Goal: Task Accomplishment & Management: Manage account settings

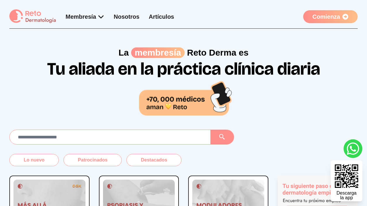
click at [317, 15] on link "Comienza" at bounding box center [330, 16] width 54 height 13
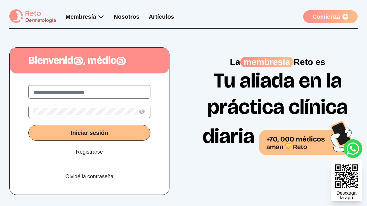
click at [85, 88] on label at bounding box center [89, 91] width 122 height 13
click at [85, 89] on input "text" at bounding box center [89, 92] width 112 height 7
click at [81, 91] on input "text" at bounding box center [89, 92] width 112 height 7
click at [92, 93] on input "text" at bounding box center [89, 92] width 112 height 7
click at [55, 93] on input "text" at bounding box center [89, 92] width 112 height 7
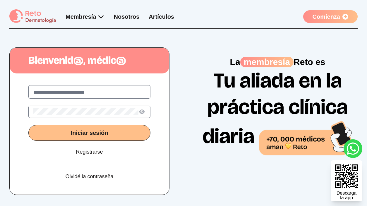
paste input "**********"
type input "**********"
click at [56, 133] on button "Iniciar sesión" at bounding box center [89, 133] width 122 height 16
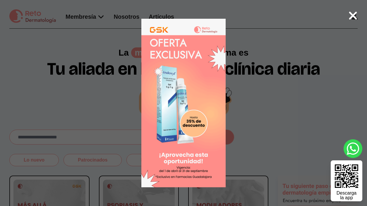
click at [191, 102] on 1 at bounding box center [183, 103] width 225 height 169
click at [352, 15] on icon at bounding box center [353, 16] width 8 height 8
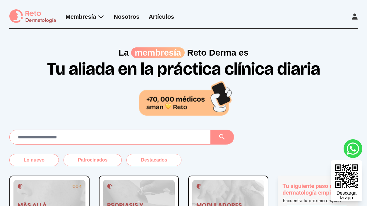
click at [354, 17] on icon at bounding box center [355, 16] width 6 height 6
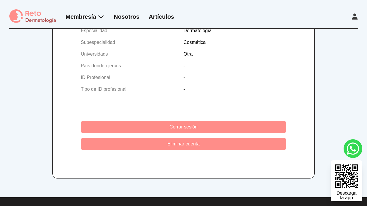
scroll to position [225, 0]
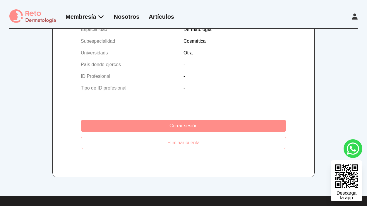
click at [210, 120] on button "Cerrar sesión" at bounding box center [183, 126] width 205 height 12
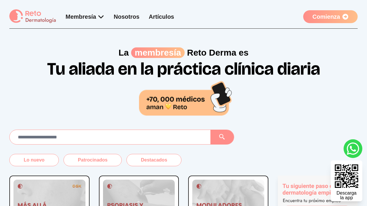
click at [339, 15] on link "Comienza" at bounding box center [330, 16] width 54 height 13
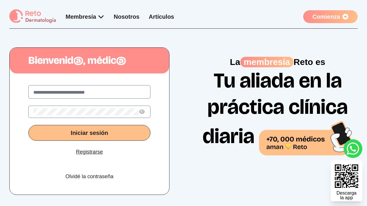
click at [84, 90] on input "text" at bounding box center [89, 92] width 112 height 7
type input "**********"
click at [49, 131] on button "Iniciar sesión" at bounding box center [89, 133] width 122 height 16
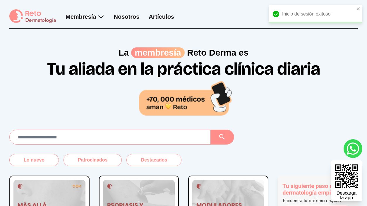
click at [350, 18] on div "Inicio de sesión exitoso" at bounding box center [316, 14] width 94 height 19
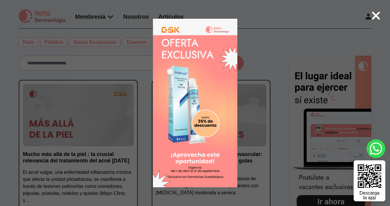
click at [286, 46] on 1 at bounding box center [195, 103] width 225 height 169
click at [375, 15] on icon at bounding box center [376, 16] width 8 height 8
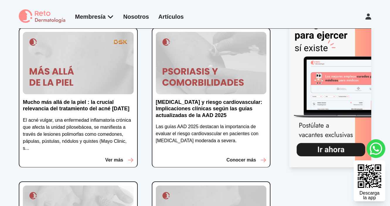
scroll to position [51, 0]
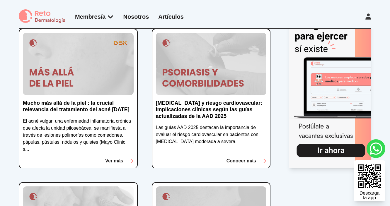
click at [322, 150] on 1 at bounding box center [330, 86] width 82 height 164
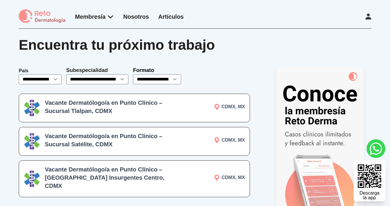
click at [369, 16] on icon at bounding box center [368, 16] width 6 height 6
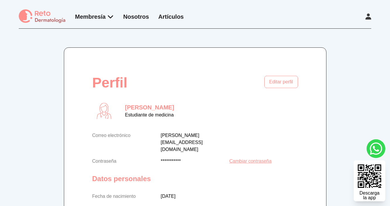
click at [369, 16] on icon at bounding box center [368, 16] width 6 height 6
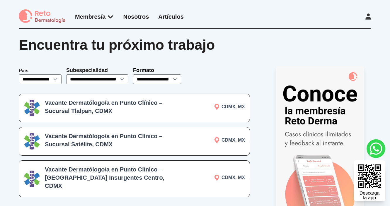
click at [38, 15] on img at bounding box center [42, 16] width 47 height 14
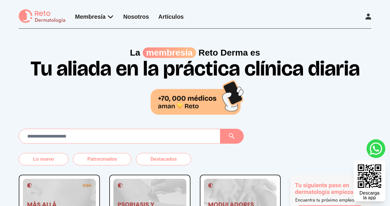
click at [367, 16] on icon at bounding box center [368, 16] width 6 height 6
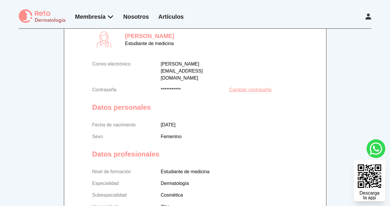
scroll to position [74, 0]
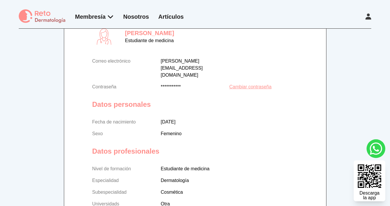
click at [339, 40] on form "**********" at bounding box center [195, 150] width 380 height 355
